Goal: Find specific page/section: Find specific page/section

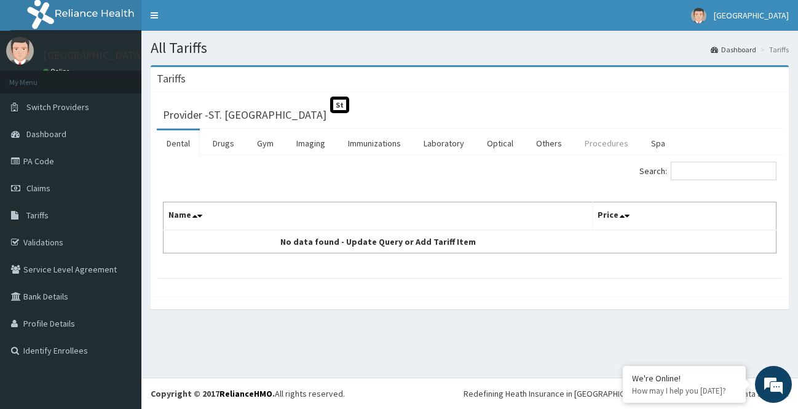
click at [595, 143] on link "Procedures" at bounding box center [606, 143] width 63 height 26
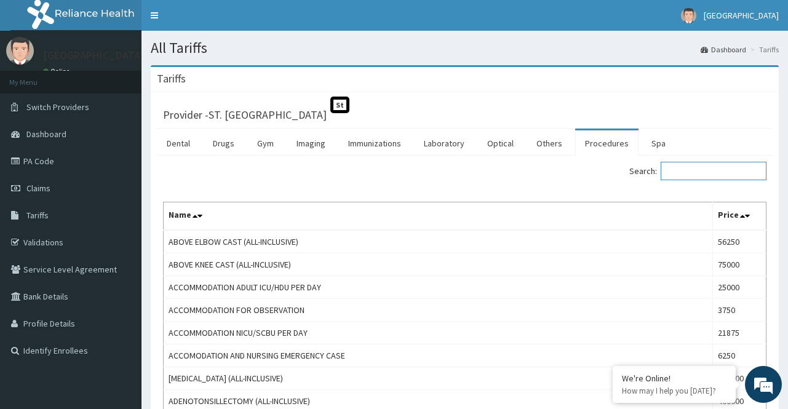
click at [685, 172] on input "Search:" at bounding box center [713, 171] width 106 height 18
type input "s"
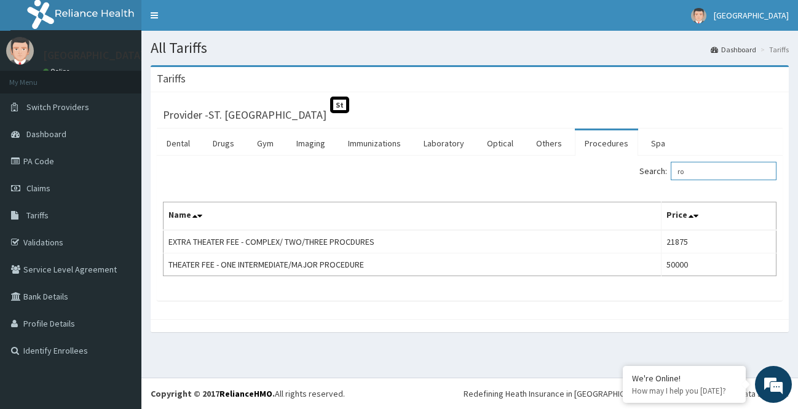
type input "r"
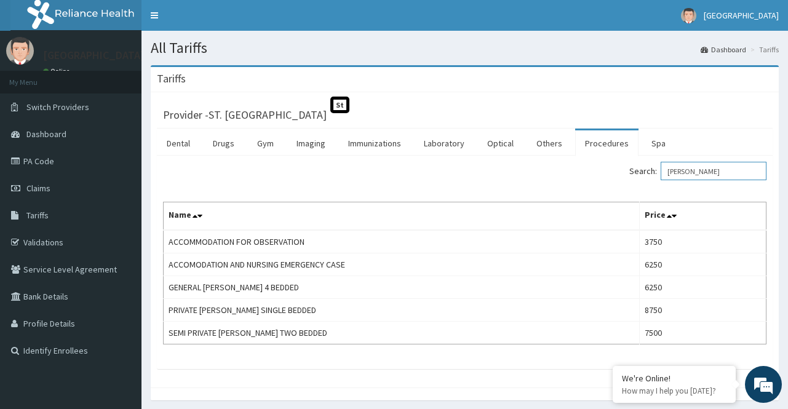
type input "ward"
